Goal: Information Seeking & Learning: Learn about a topic

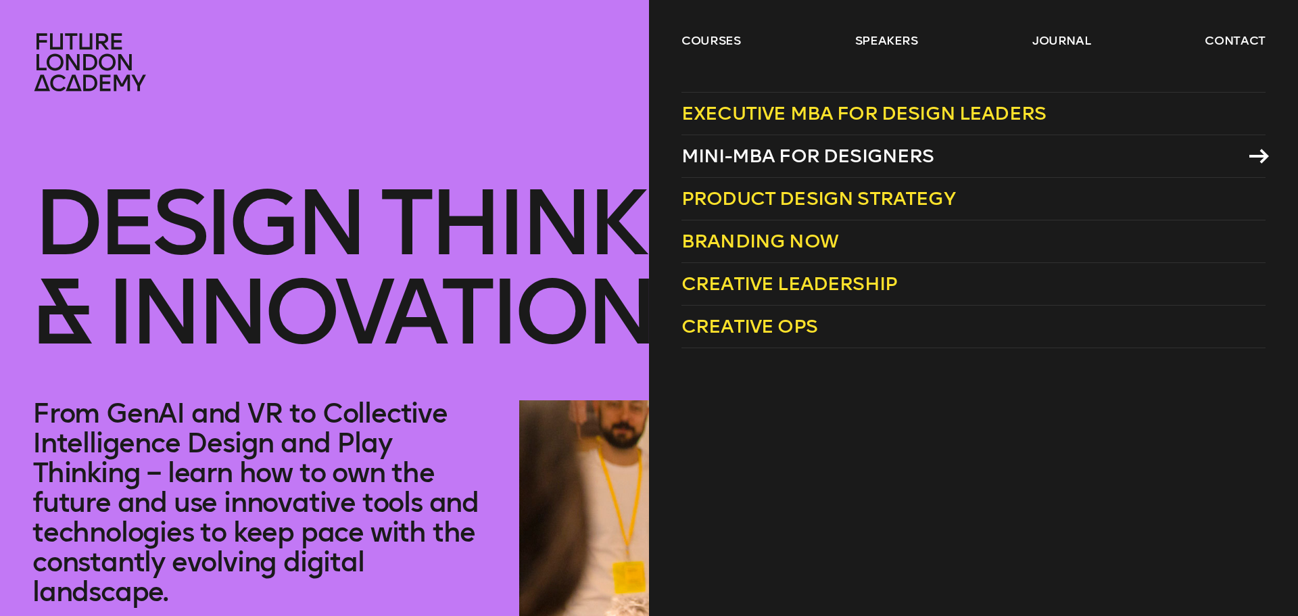
click at [727, 147] on span "Mini-MBA for Designers" at bounding box center [807, 156] width 253 height 22
click at [754, 149] on span "Mini-MBA for Designers" at bounding box center [807, 156] width 253 height 22
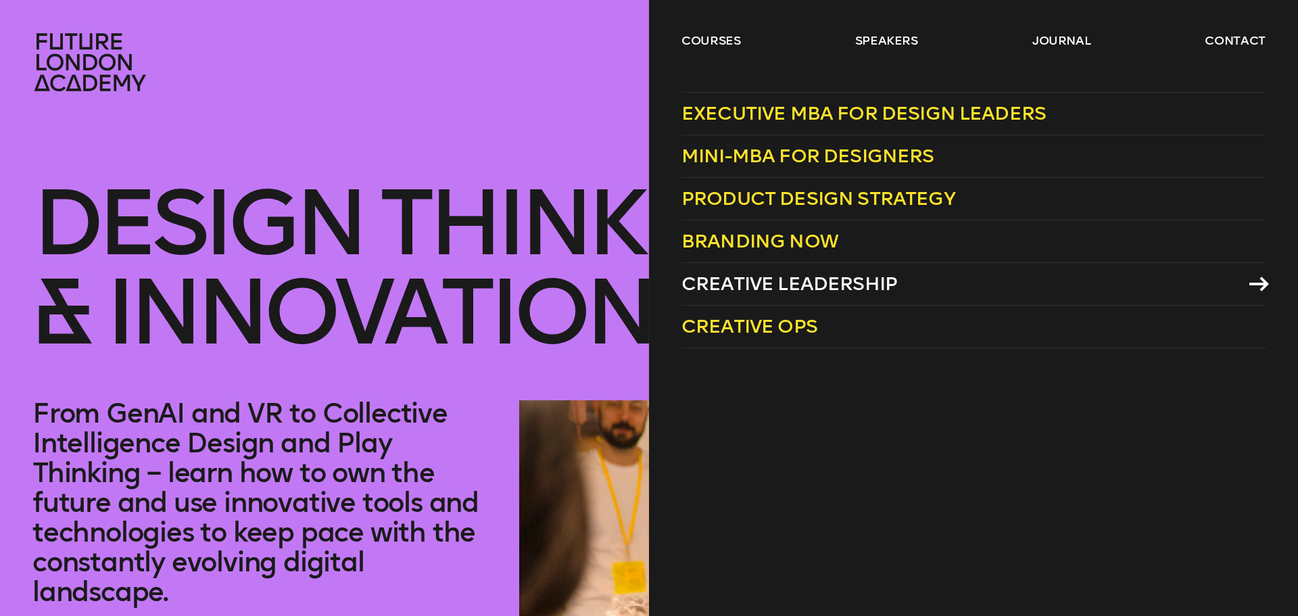
click at [709, 275] on span "Creative Leadership" at bounding box center [789, 283] width 216 height 22
click at [729, 322] on span "Creative Ops" at bounding box center [749, 326] width 136 height 22
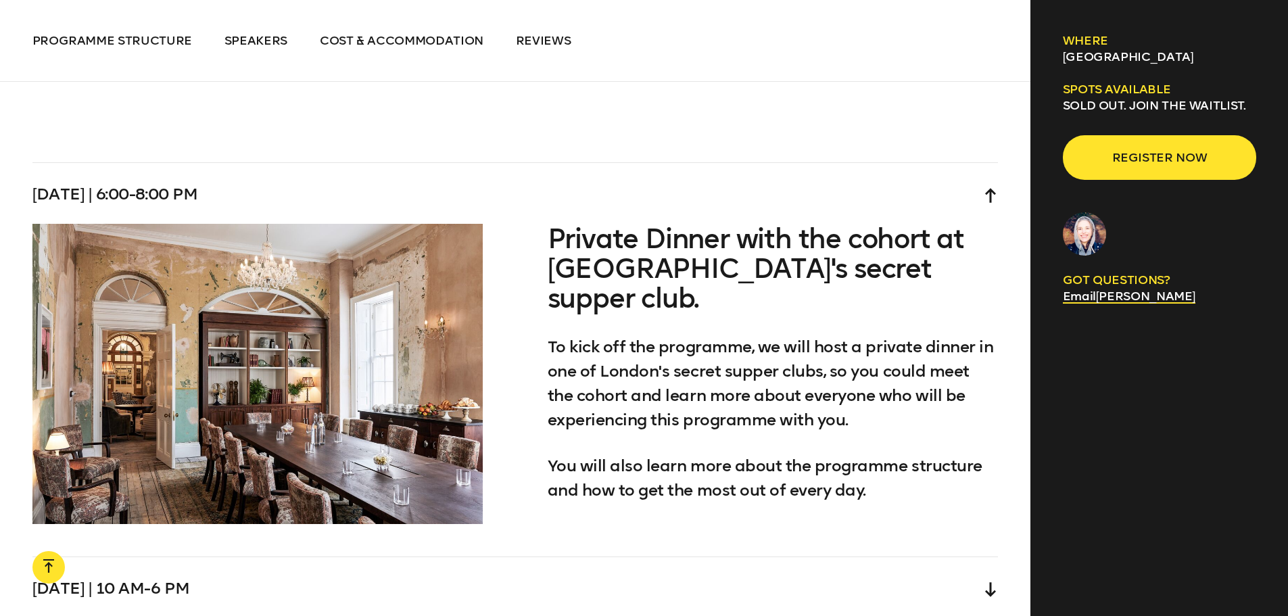
scroll to position [3988, 0]
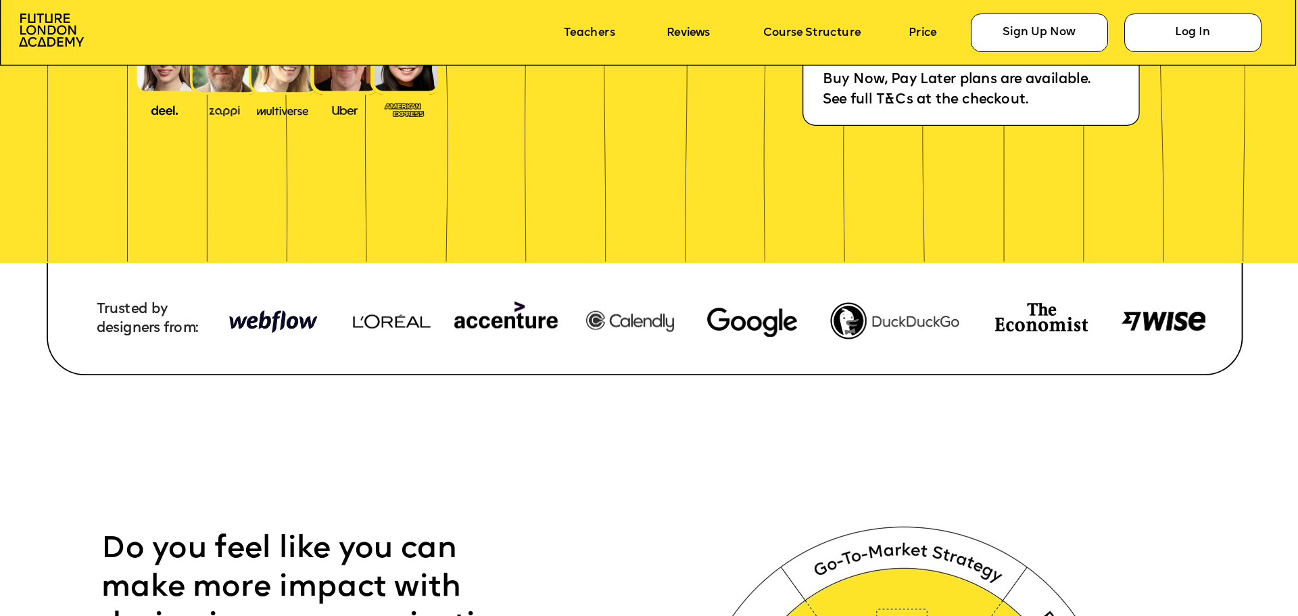
scroll to position [541, 0]
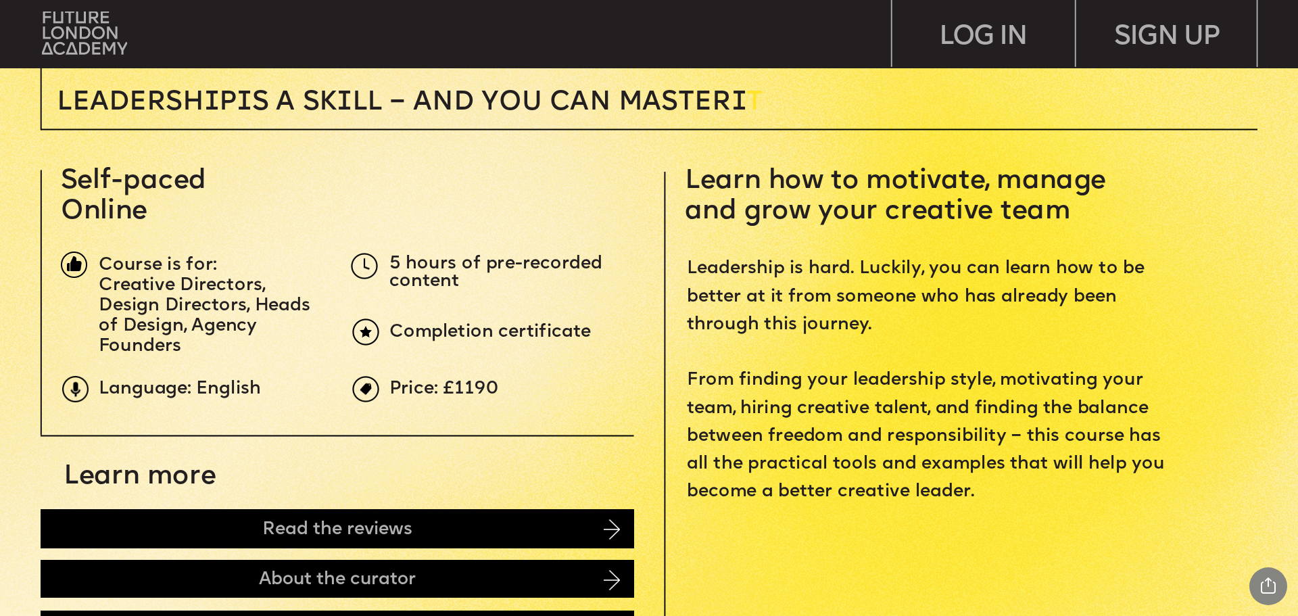
scroll to position [743, 0]
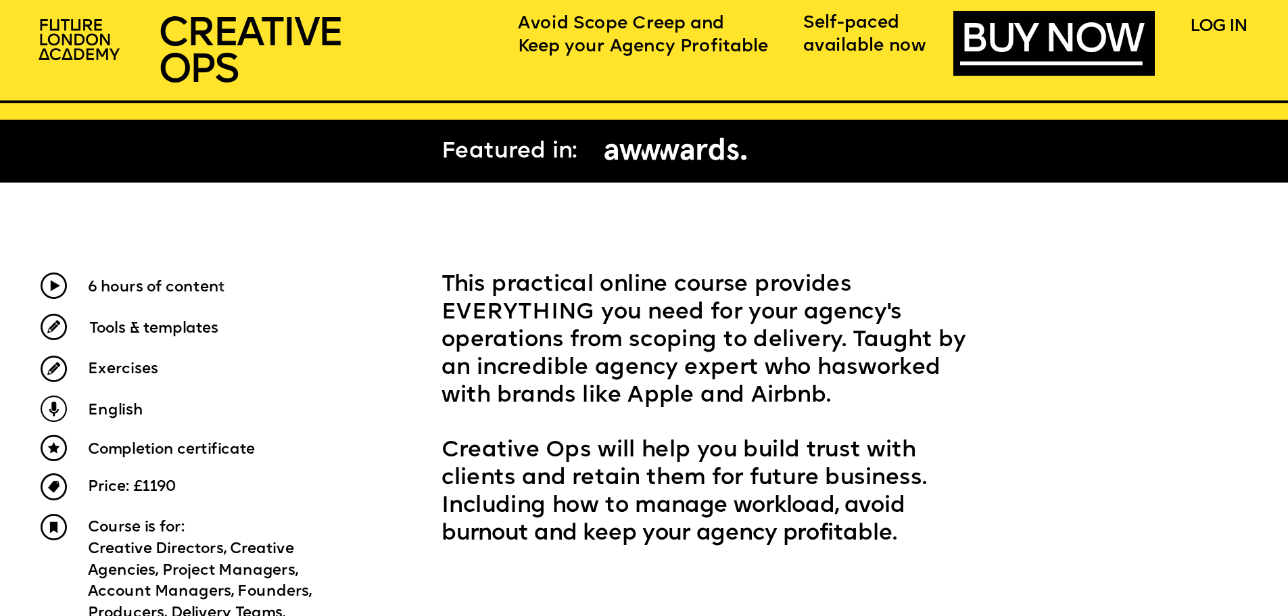
scroll to position [811, 0]
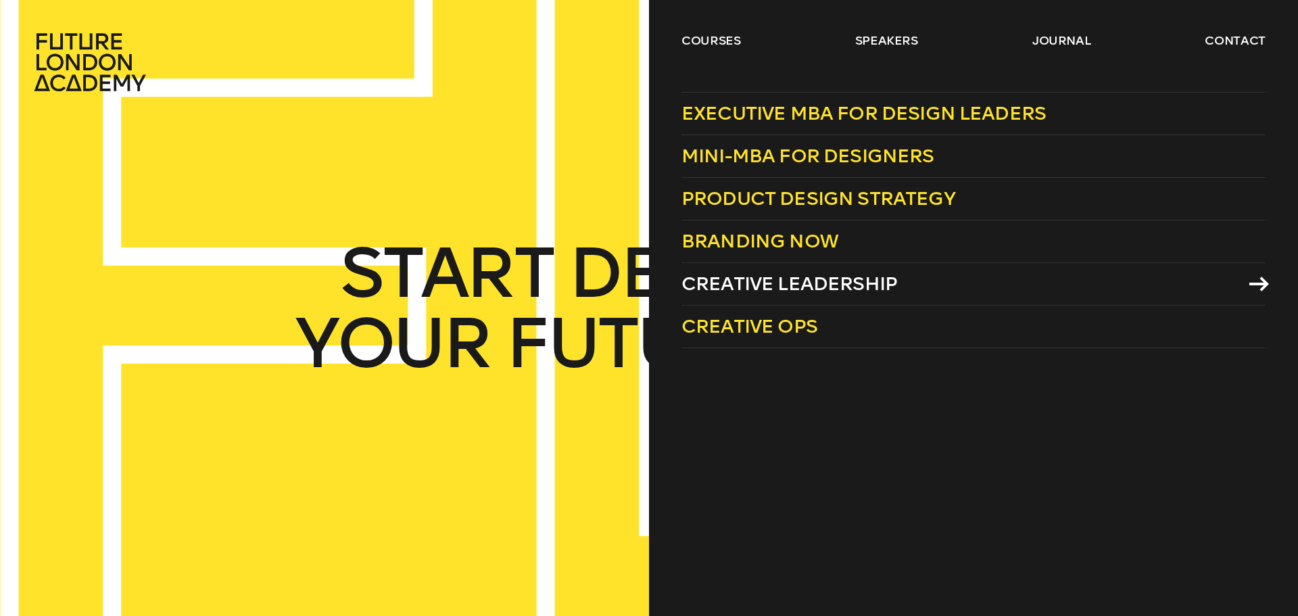
click at [708, 289] on span "Creative Leadership" at bounding box center [789, 283] width 216 height 22
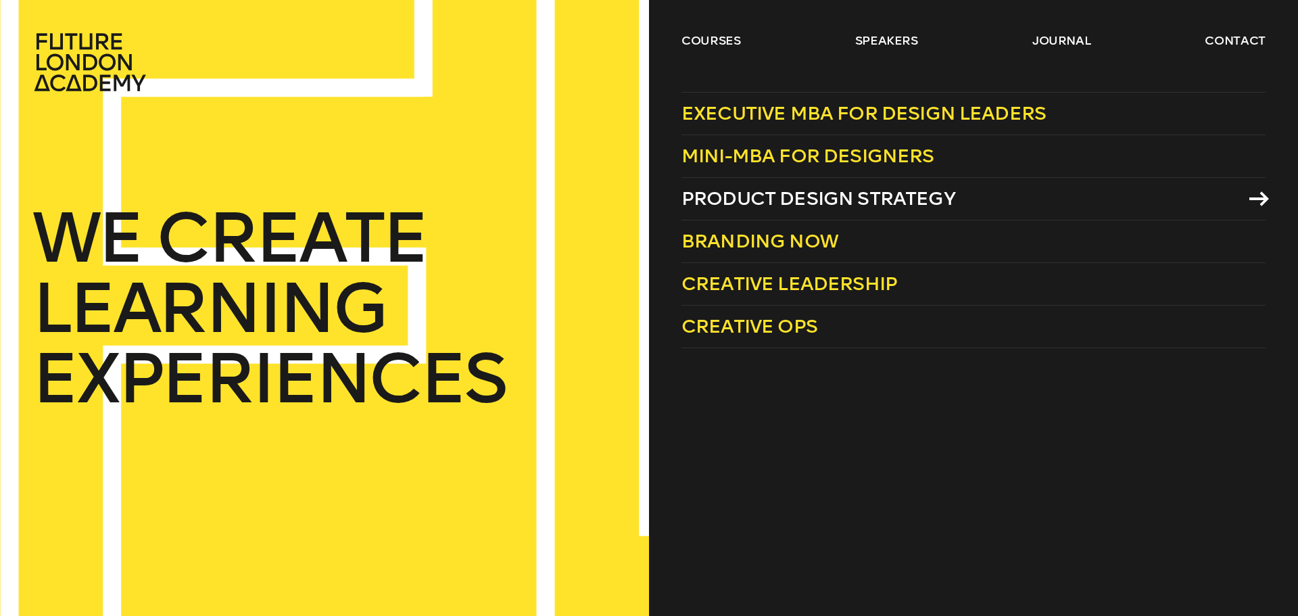
click at [1118, 199] on link "Product Design Strategy" at bounding box center [973, 199] width 584 height 43
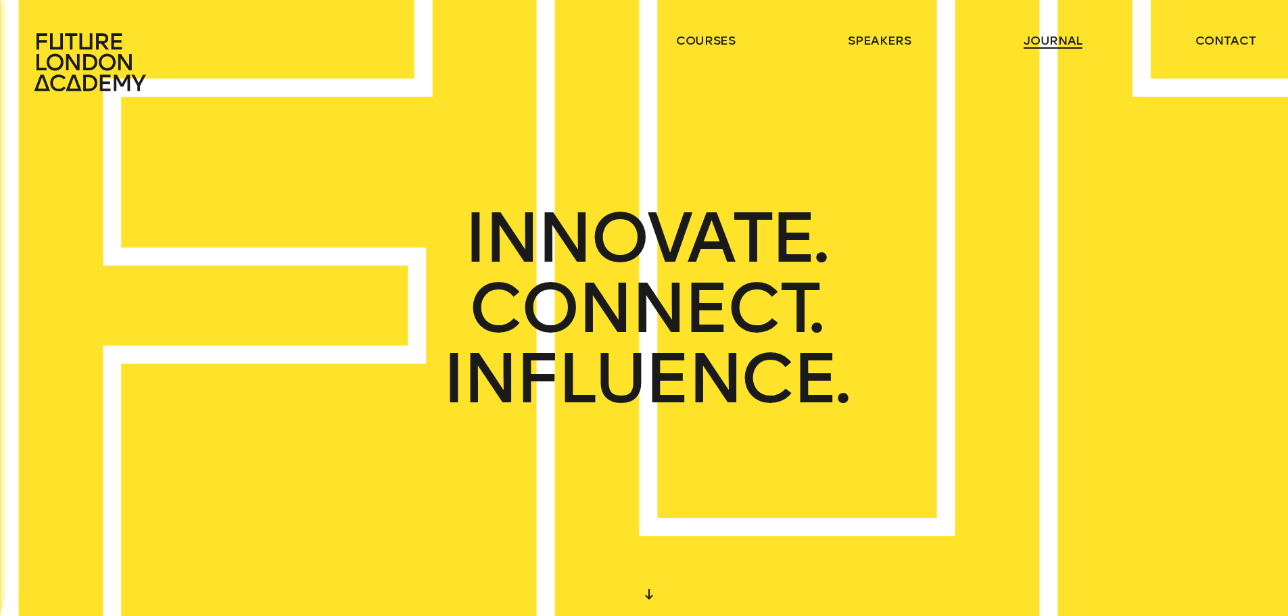
click at [1066, 40] on link "journal" at bounding box center [1052, 40] width 59 height 16
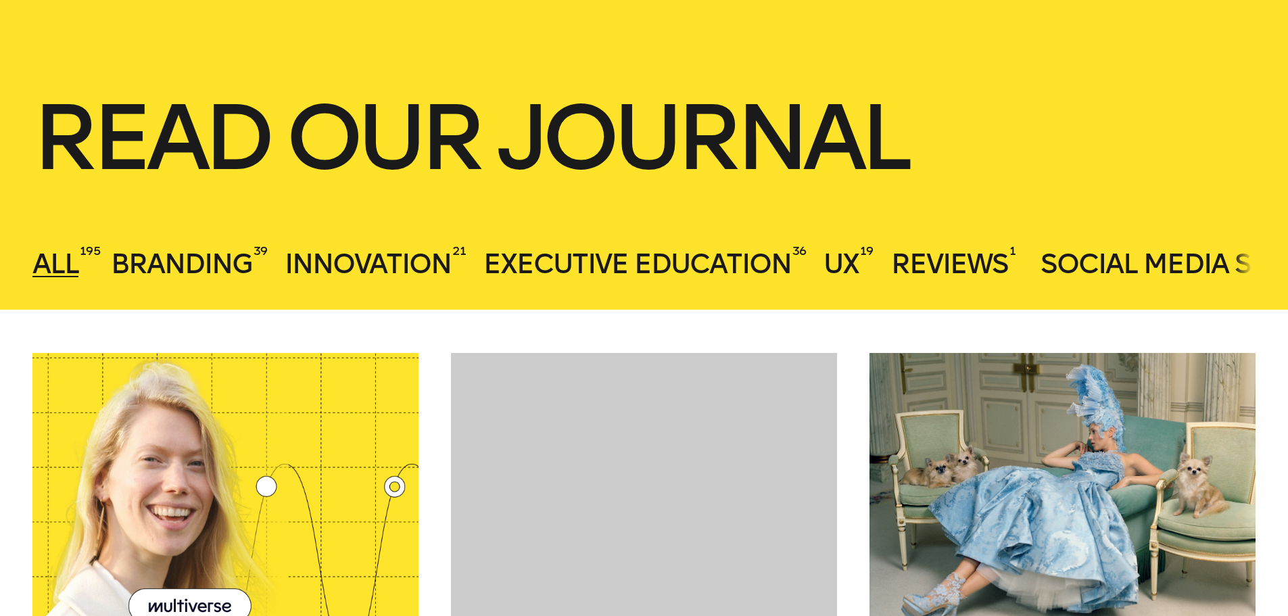
scroll to position [406, 0]
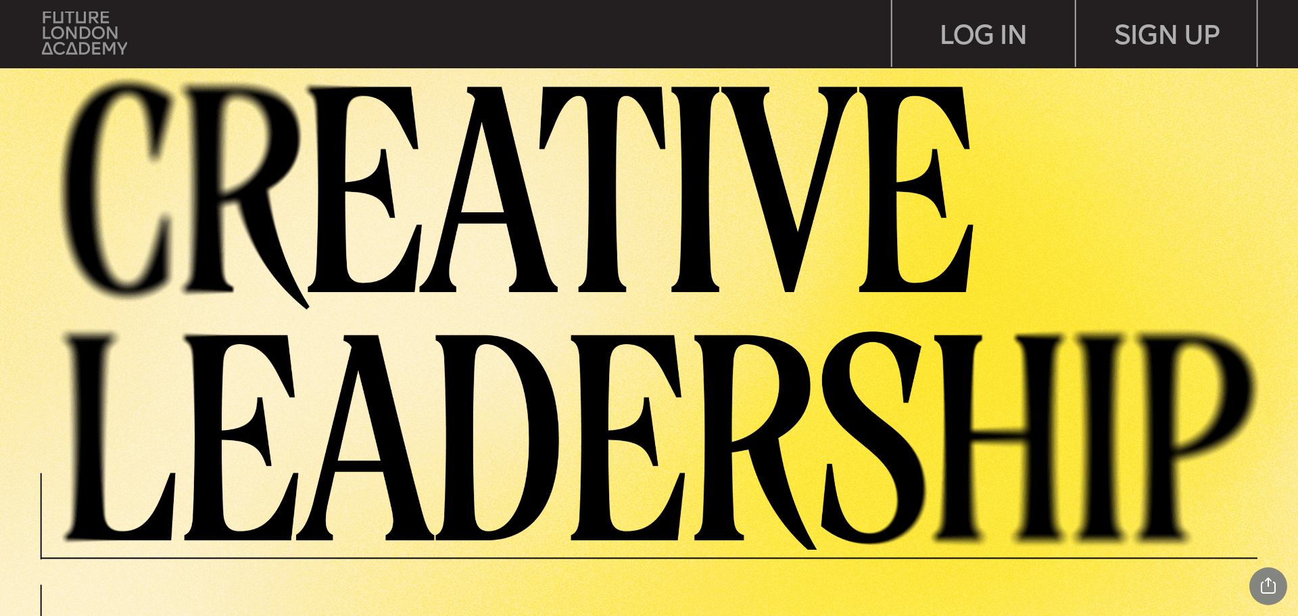
click at [69, 43] on img at bounding box center [84, 32] width 85 height 43
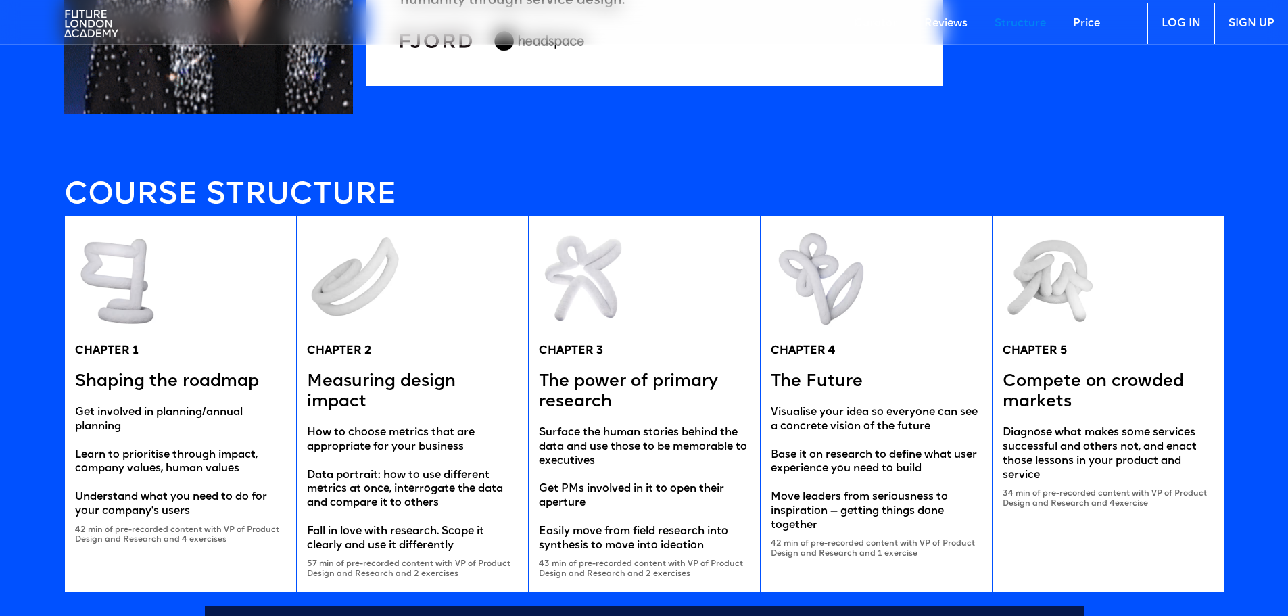
scroll to position [2501, 0]
